Goal: Information Seeking & Learning: Learn about a topic

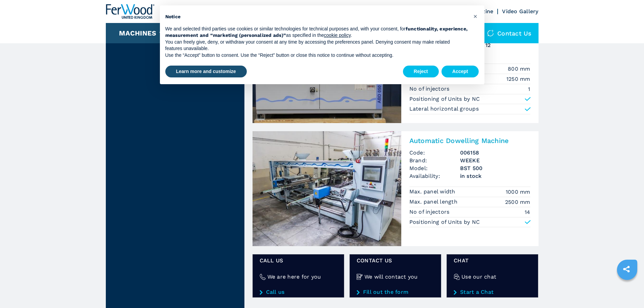
scroll to position [811, 0]
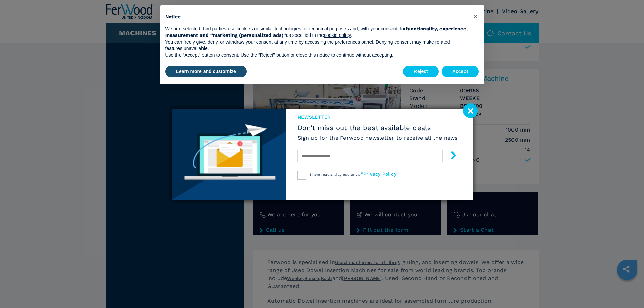
click at [472, 112] on image at bounding box center [470, 110] width 15 height 15
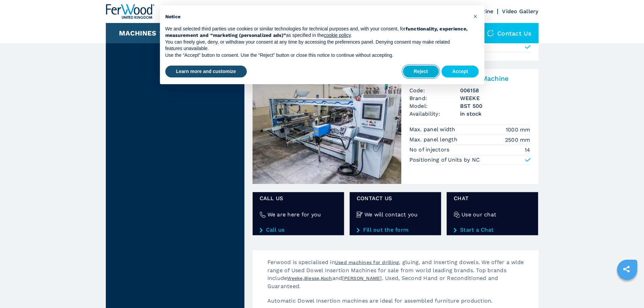
click at [425, 71] on button "Reject" at bounding box center [421, 72] width 36 height 12
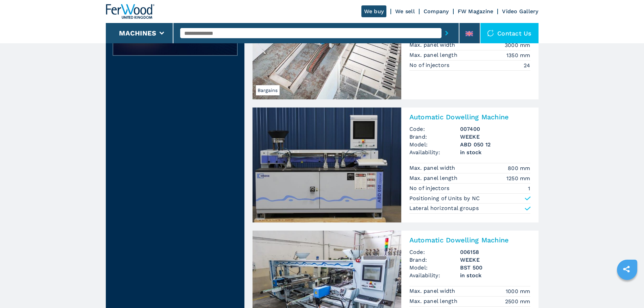
scroll to position [642, 0]
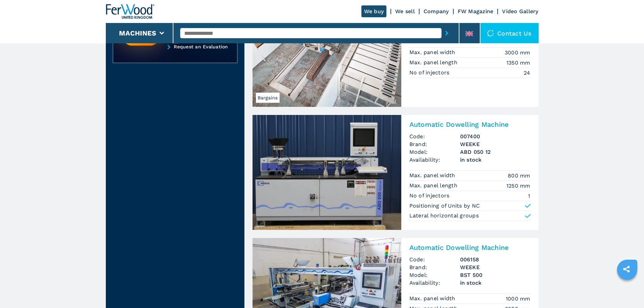
click at [365, 176] on img at bounding box center [327, 172] width 149 height 115
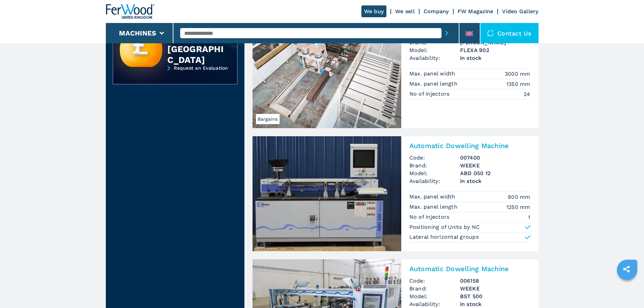
scroll to position [507, 0]
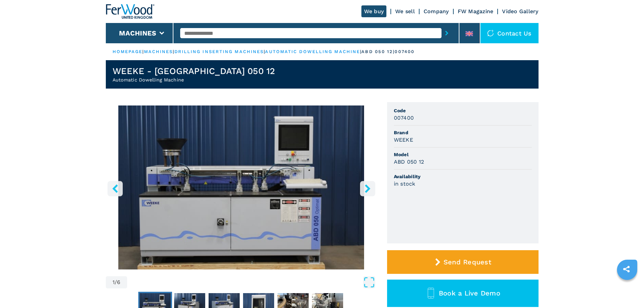
click at [369, 190] on icon "right-button" at bounding box center [367, 188] width 8 height 8
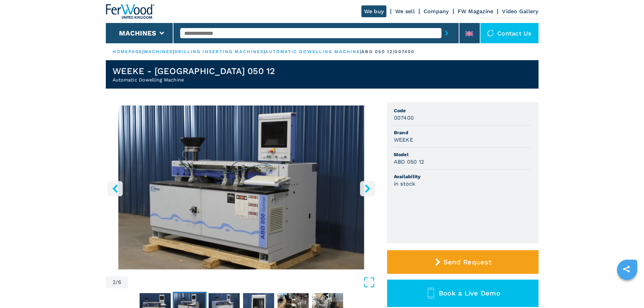
click at [369, 190] on icon "right-button" at bounding box center [367, 188] width 8 height 8
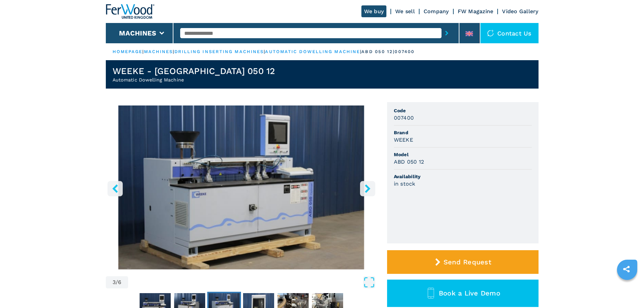
click at [369, 190] on icon "right-button" at bounding box center [367, 188] width 8 height 8
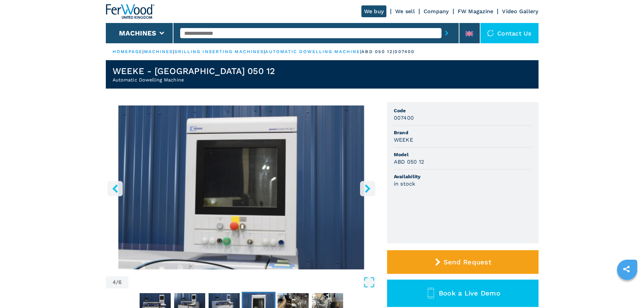
click at [369, 190] on icon "right-button" at bounding box center [367, 188] width 8 height 8
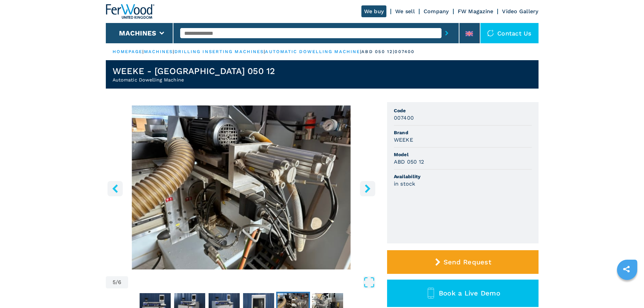
click at [369, 190] on icon "right-button" at bounding box center [367, 188] width 8 height 8
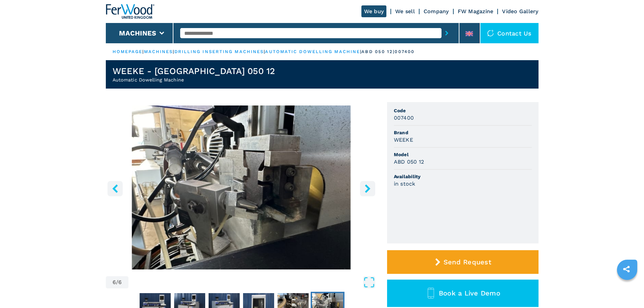
click at [369, 190] on icon "right-button" at bounding box center [367, 188] width 8 height 8
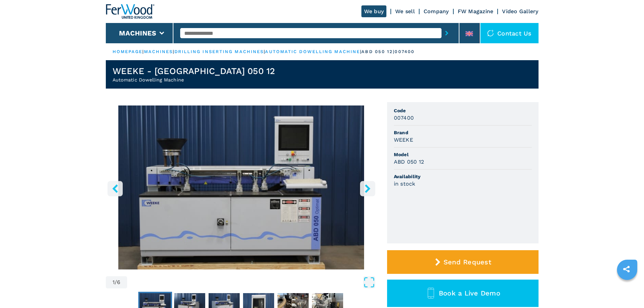
click at [369, 190] on icon "right-button" at bounding box center [367, 188] width 8 height 8
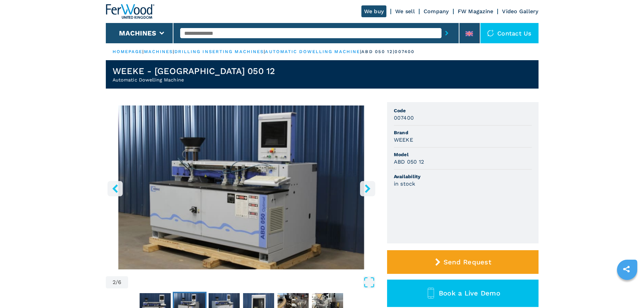
click at [369, 190] on icon "right-button" at bounding box center [367, 188] width 8 height 8
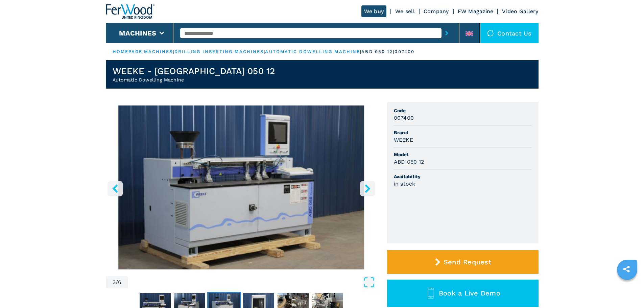
click at [369, 190] on icon "right-button" at bounding box center [367, 188] width 8 height 8
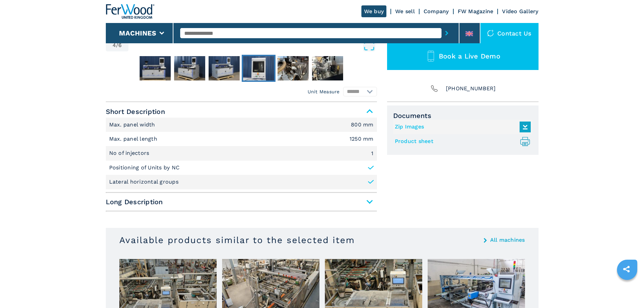
scroll to position [225, 0]
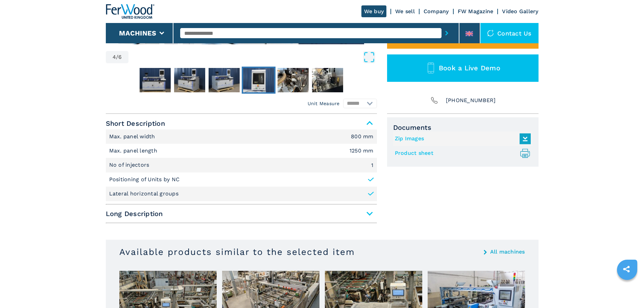
click at [370, 212] on span "Long Description" at bounding box center [241, 214] width 271 height 12
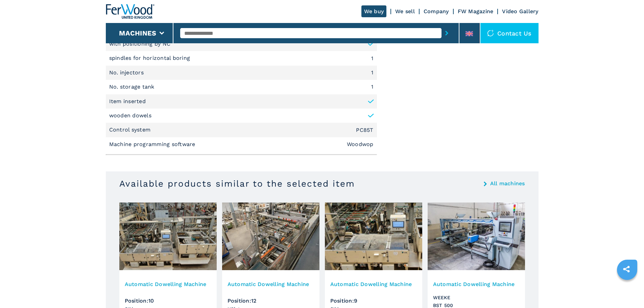
scroll to position [496, 0]
